Goal: Ask a question

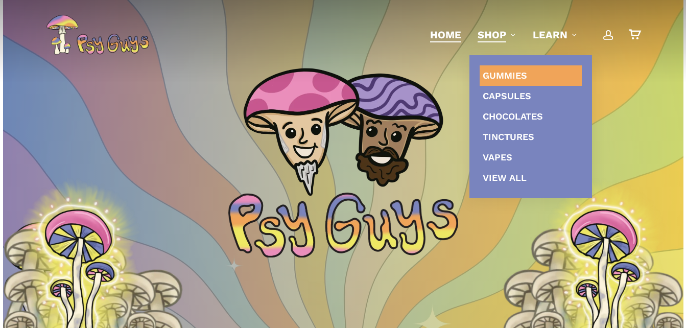
click at [502, 70] on span "Gummies" at bounding box center [504, 75] width 44 height 11
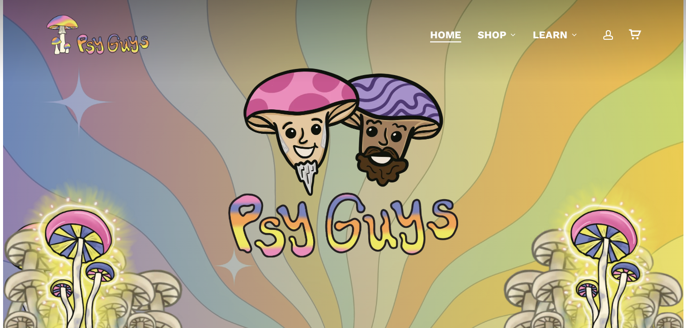
click at [448, 32] on span "Home" at bounding box center [445, 35] width 31 height 12
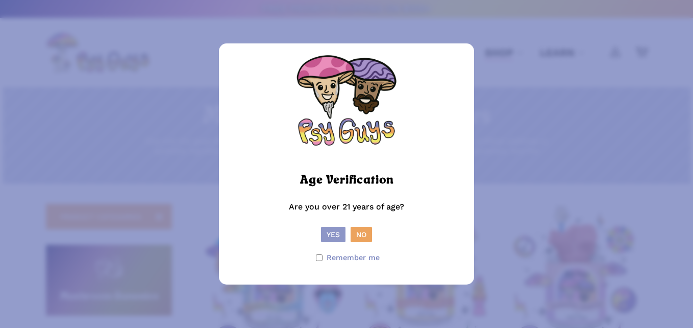
click at [332, 233] on button "Yes" at bounding box center [333, 234] width 25 height 15
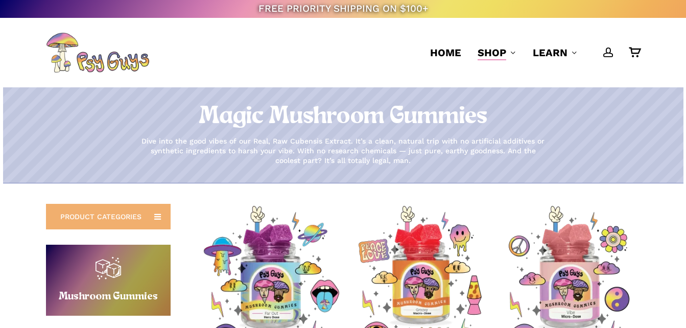
click at [126, 217] on span "PRODUCT CATEGORIES" at bounding box center [100, 216] width 81 height 10
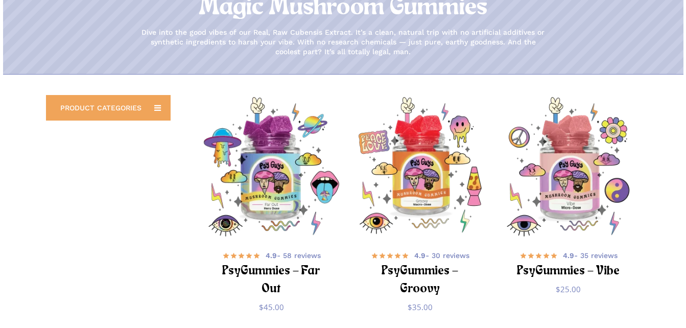
scroll to position [163, 0]
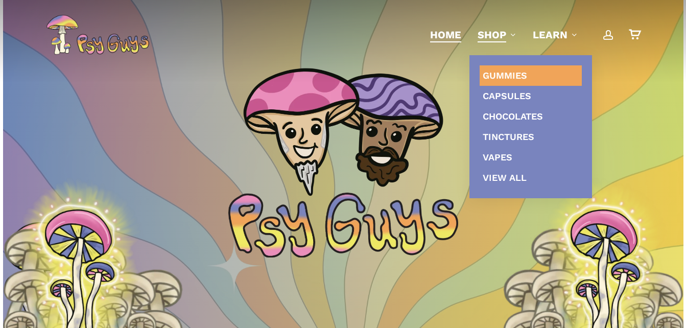
click at [500, 70] on span "Gummies" at bounding box center [504, 75] width 44 height 11
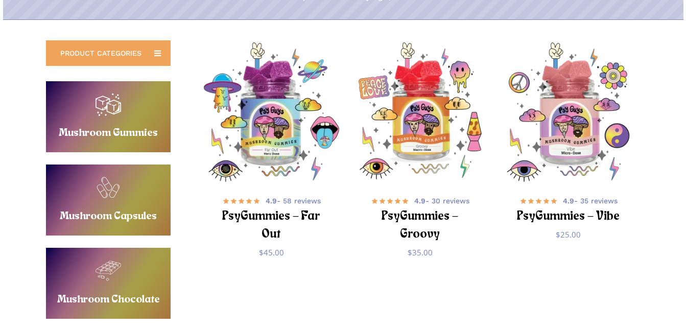
scroll to position [211, 0]
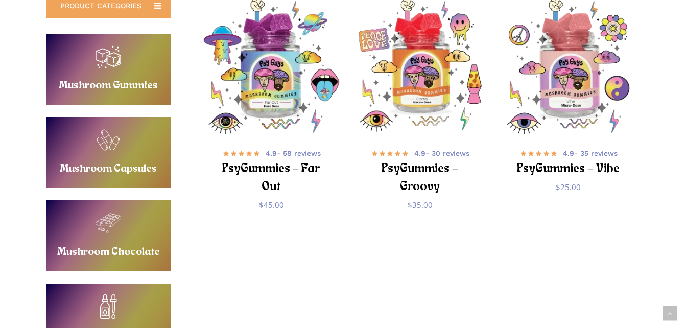
click at [113, 60] on link "Buy Mushroom Gummies" at bounding box center [108, 69] width 125 height 71
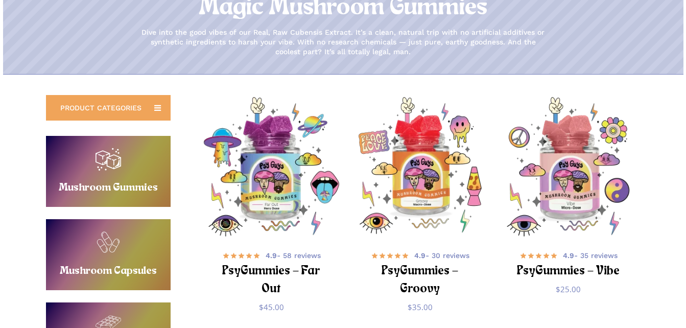
scroll to position [157, 0]
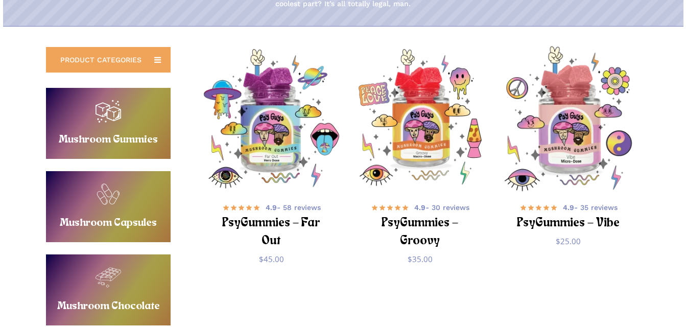
click at [567, 134] on img "PsyGummies - Vibe" at bounding box center [568, 118] width 145 height 145
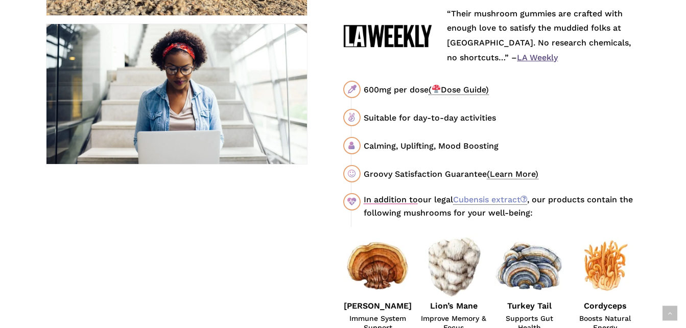
scroll to position [572, 0]
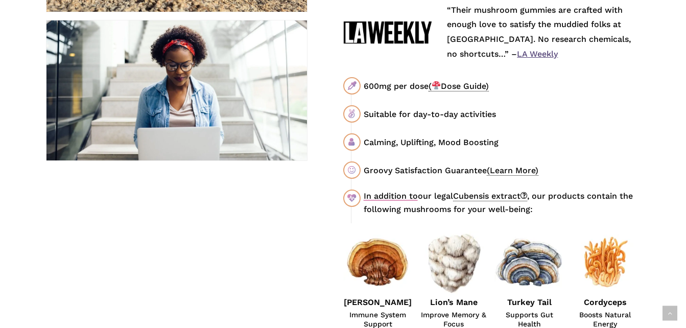
click at [491, 200] on link "Cubensis extract" at bounding box center [490, 196] width 74 height 10
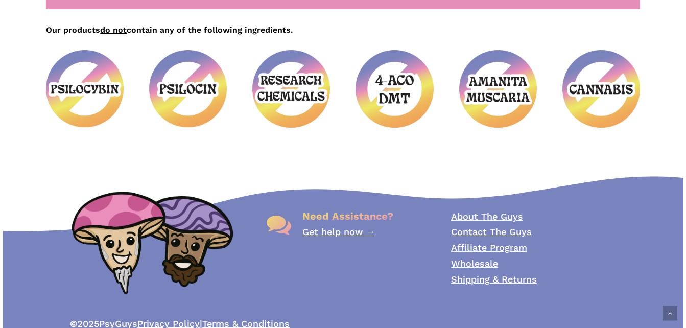
scroll to position [701, 0]
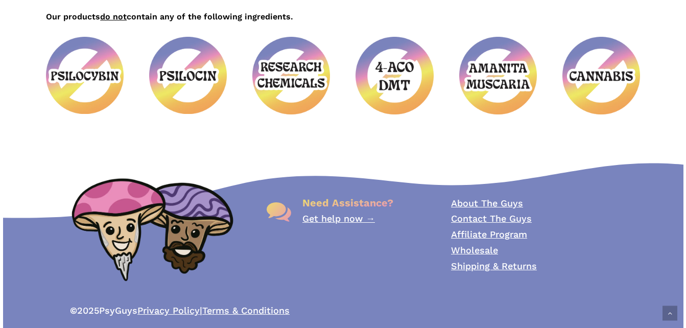
click at [492, 215] on link "Contact The Guys" at bounding box center [491, 218] width 81 height 11
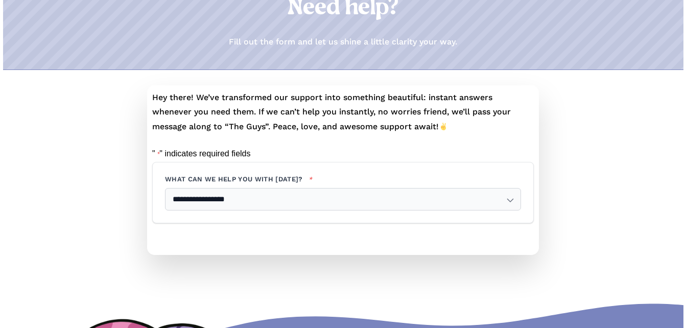
scroll to position [157, 0]
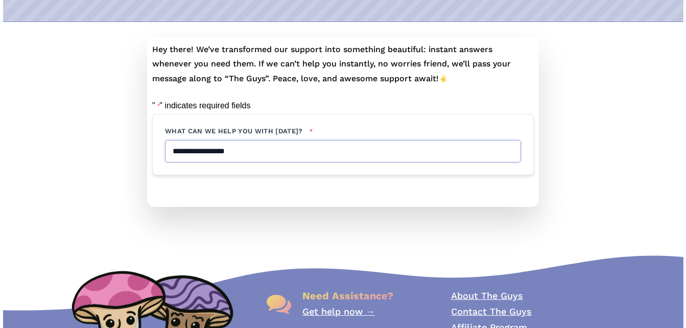
click at [508, 153] on select "**********" at bounding box center [343, 151] width 356 height 23
select select "**********"
click at [165, 140] on select "**********" at bounding box center [343, 151] width 356 height 23
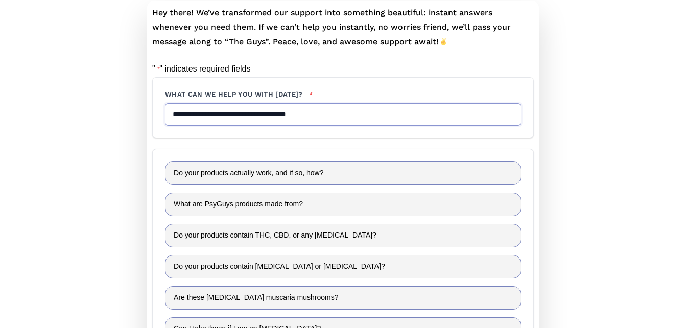
scroll to position [198, 0]
